Goal: Contribute content: Contribute content

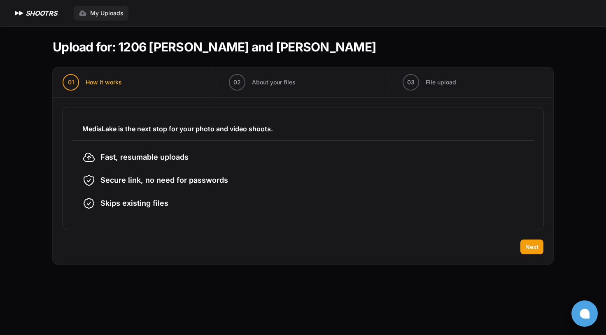
click at [105, 13] on span "My Uploads" at bounding box center [106, 13] width 33 height 8
click at [533, 248] on span "Next" at bounding box center [531, 247] width 13 height 8
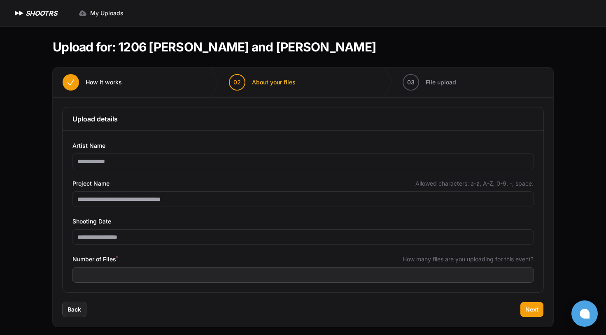
scroll to position [5, 0]
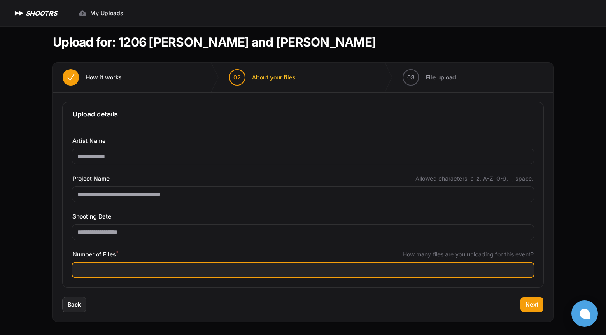
click at [207, 271] on input "Number of Files *" at bounding box center [302, 270] width 461 height 15
type input "***"
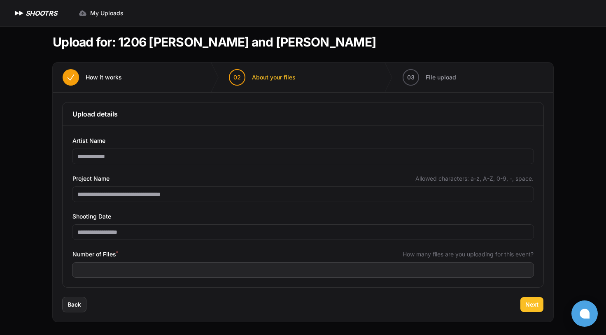
click at [532, 306] on span "Next" at bounding box center [531, 305] width 13 height 8
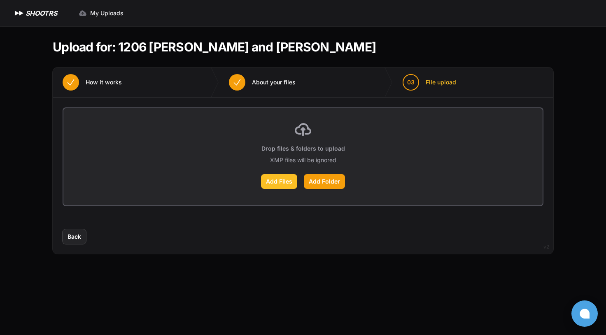
click at [284, 184] on label "Add Files" at bounding box center [279, 181] width 36 height 15
click at [0, 0] on input "Add Files" at bounding box center [0, 0] width 0 height 0
